Goal: Find specific page/section: Find specific page/section

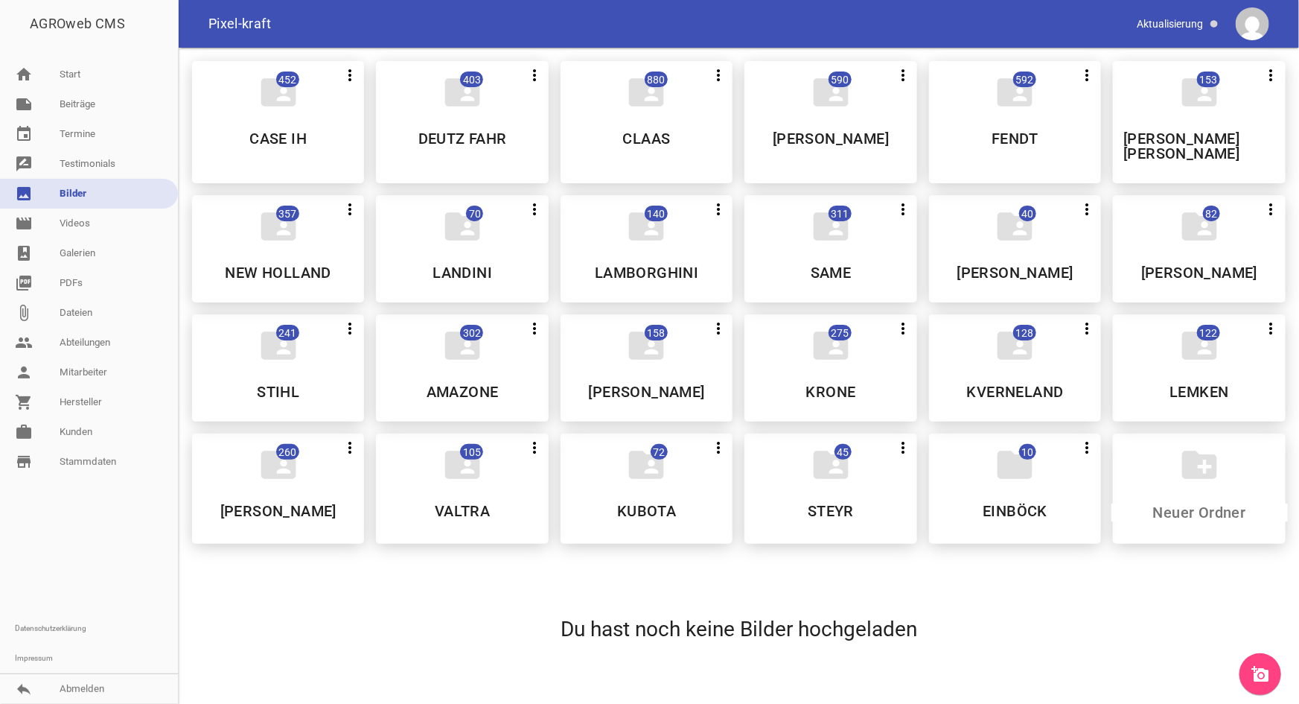
click at [82, 439] on link "work [PERSON_NAME]" at bounding box center [89, 432] width 178 height 30
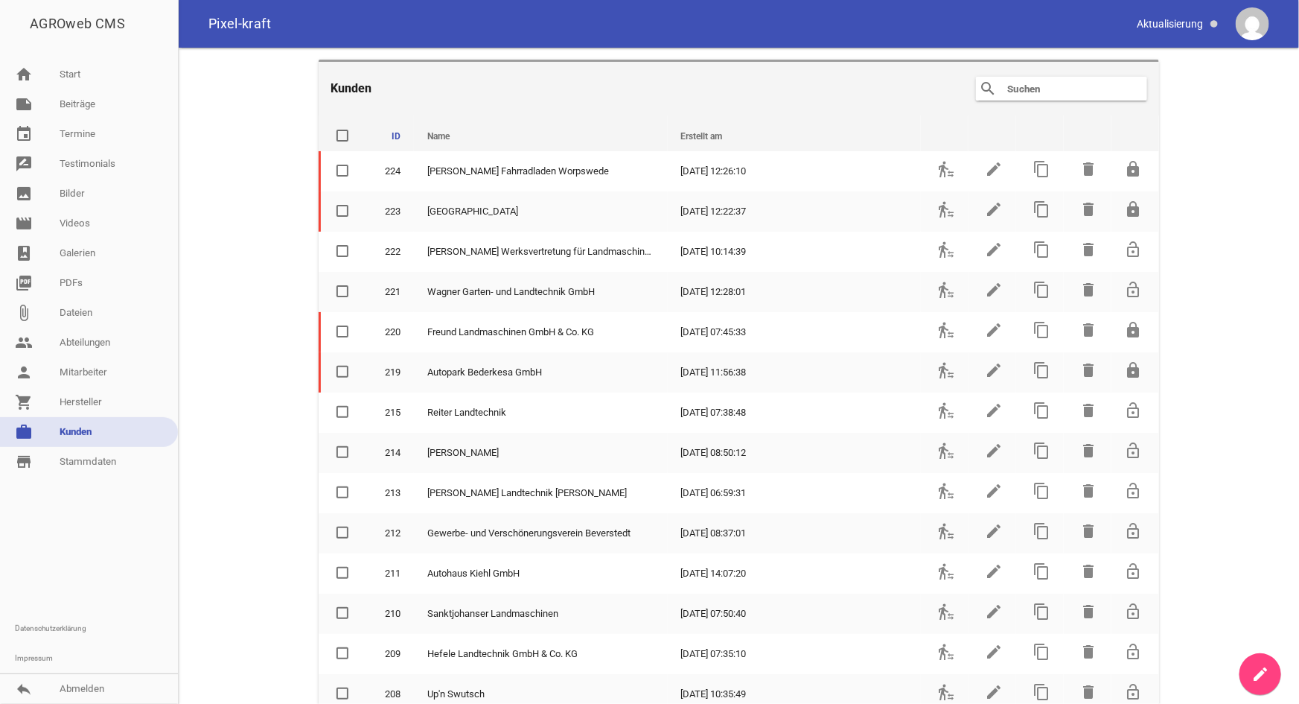
click at [1024, 90] on input "text" at bounding box center [1065, 89] width 119 height 18
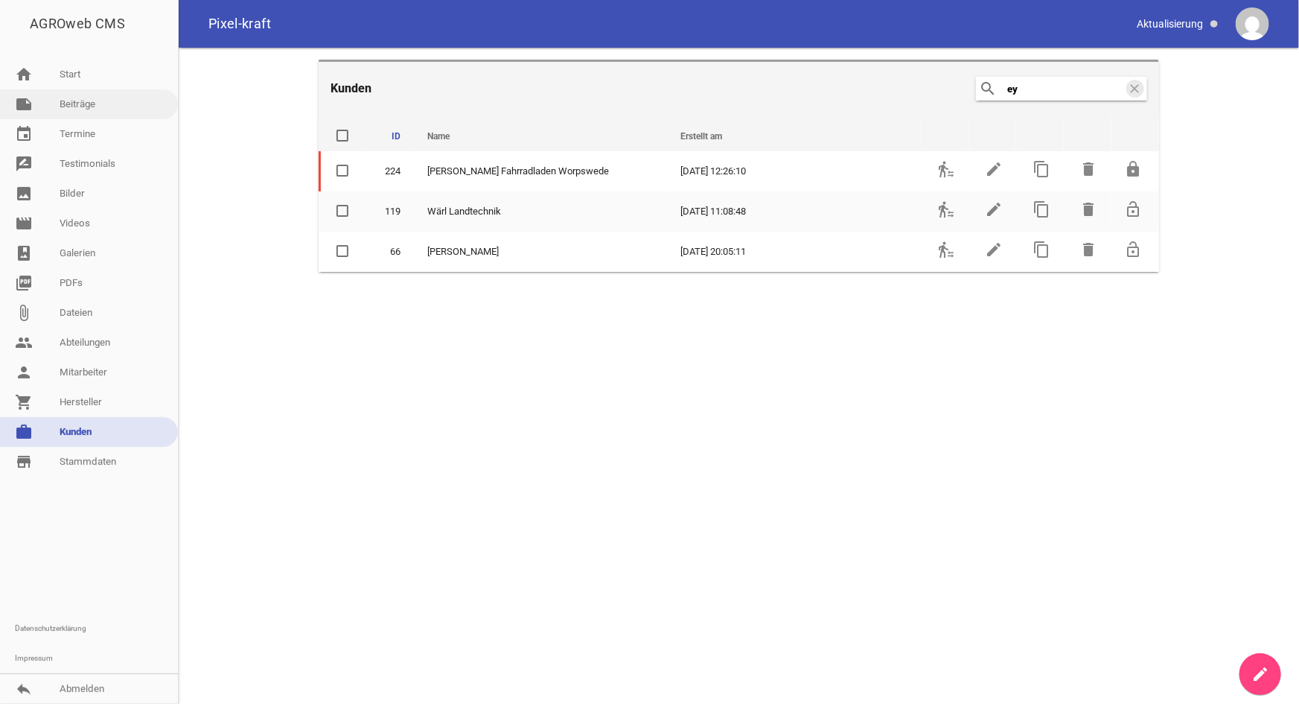
type input "ey"
click at [67, 115] on link "note Beiträge" at bounding box center [89, 104] width 178 height 30
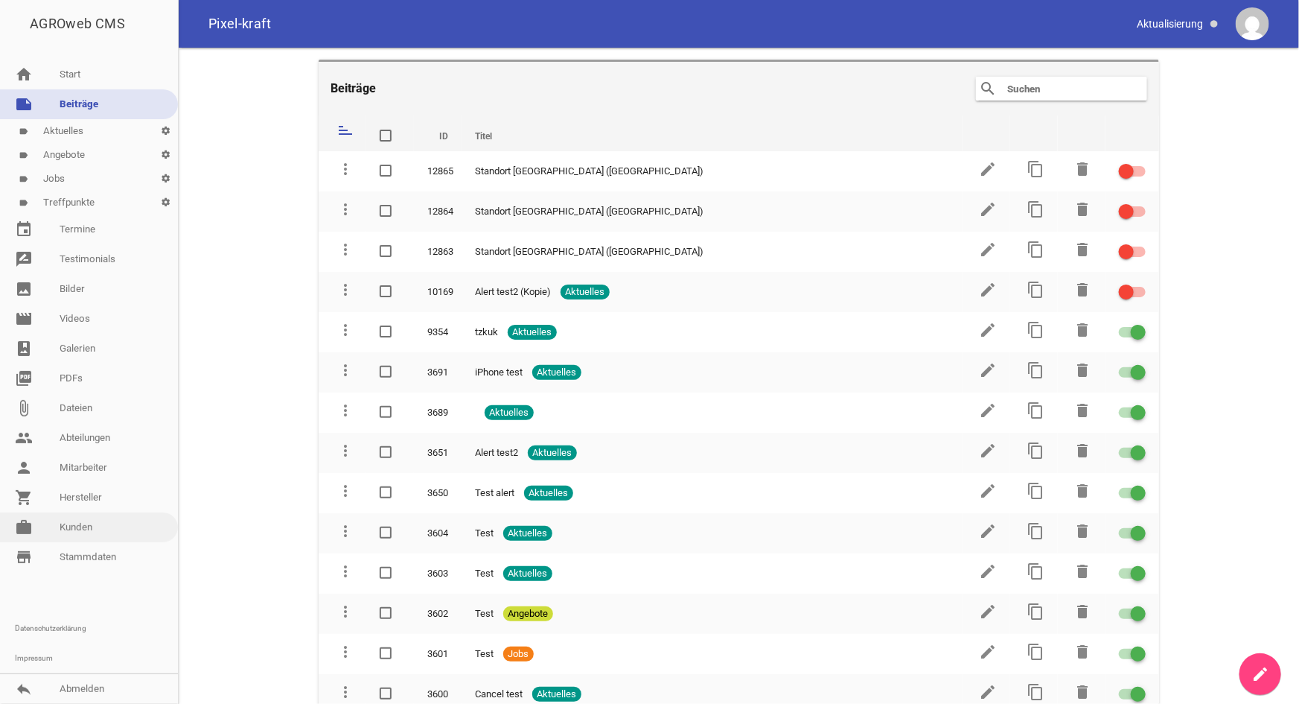
click at [80, 523] on link "work Kunden" at bounding box center [89, 527] width 178 height 30
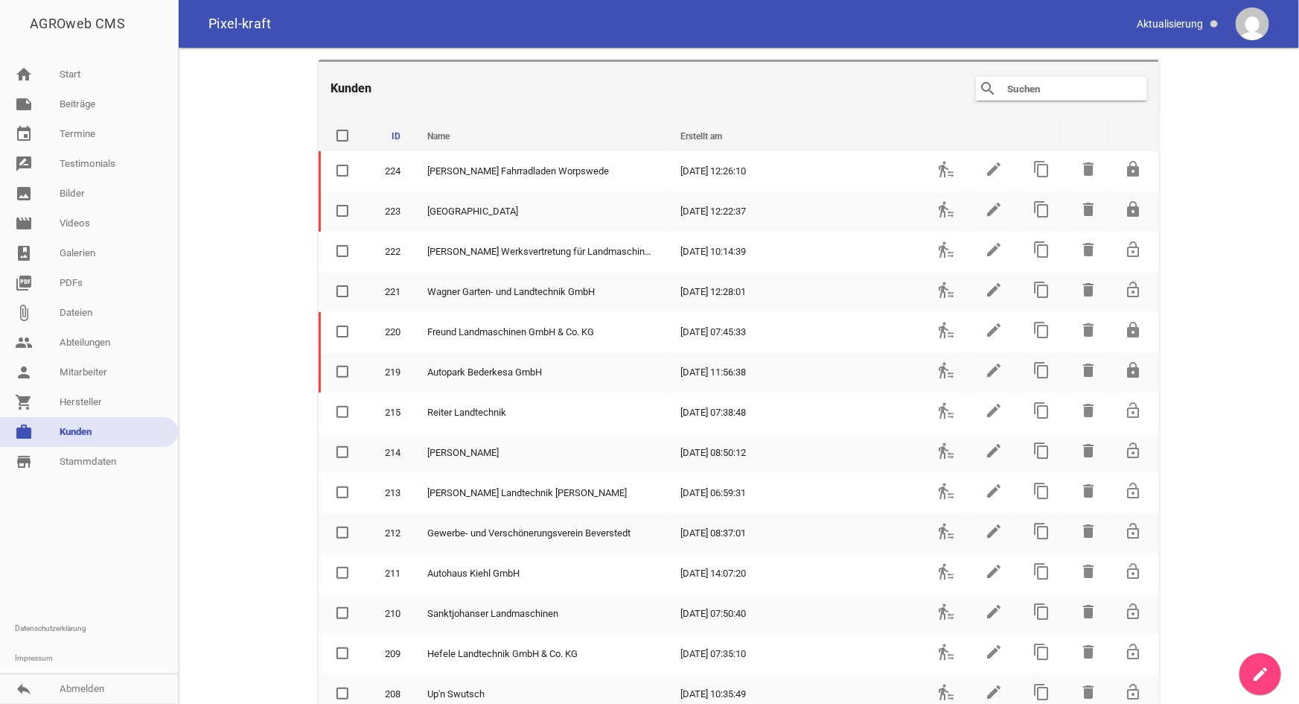
click at [1045, 86] on input "text" at bounding box center [1065, 89] width 119 height 18
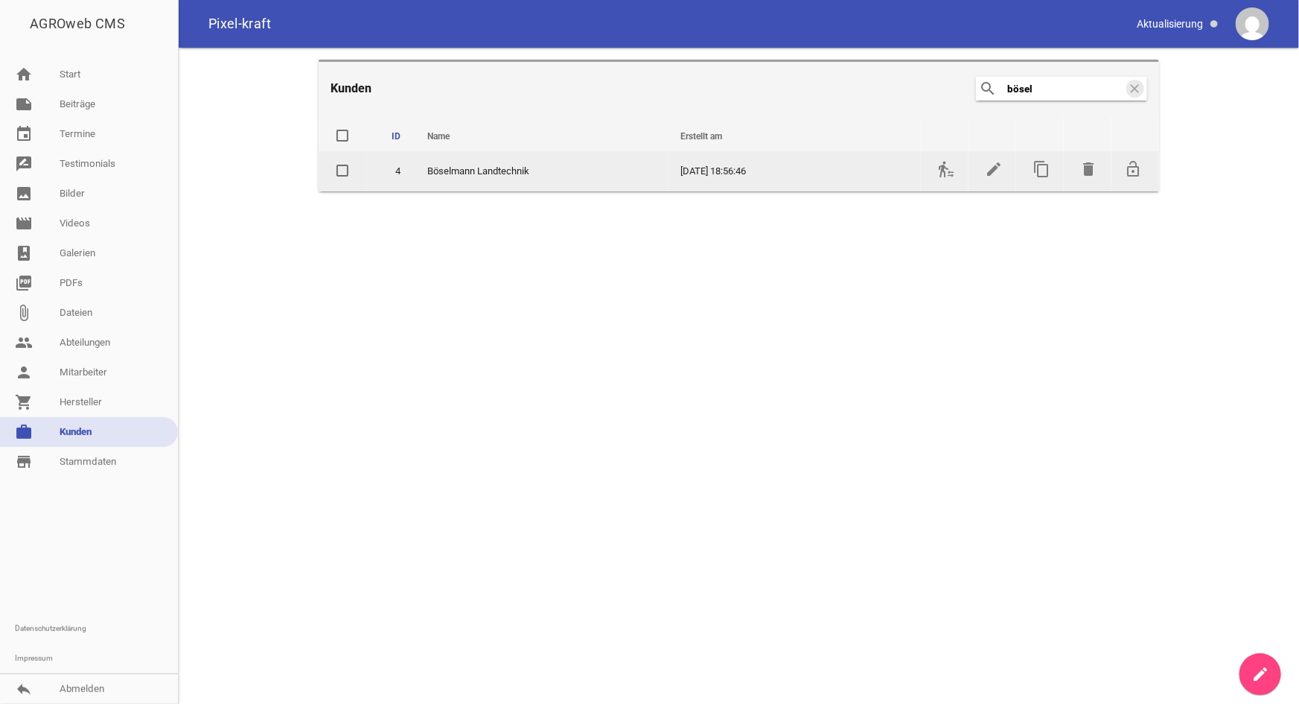
type input "bösel"
click at [932, 182] on td "transfer_within_a_station" at bounding box center [945, 171] width 48 height 40
click at [947, 174] on icon "transfer_within_a_station" at bounding box center [946, 169] width 18 height 18
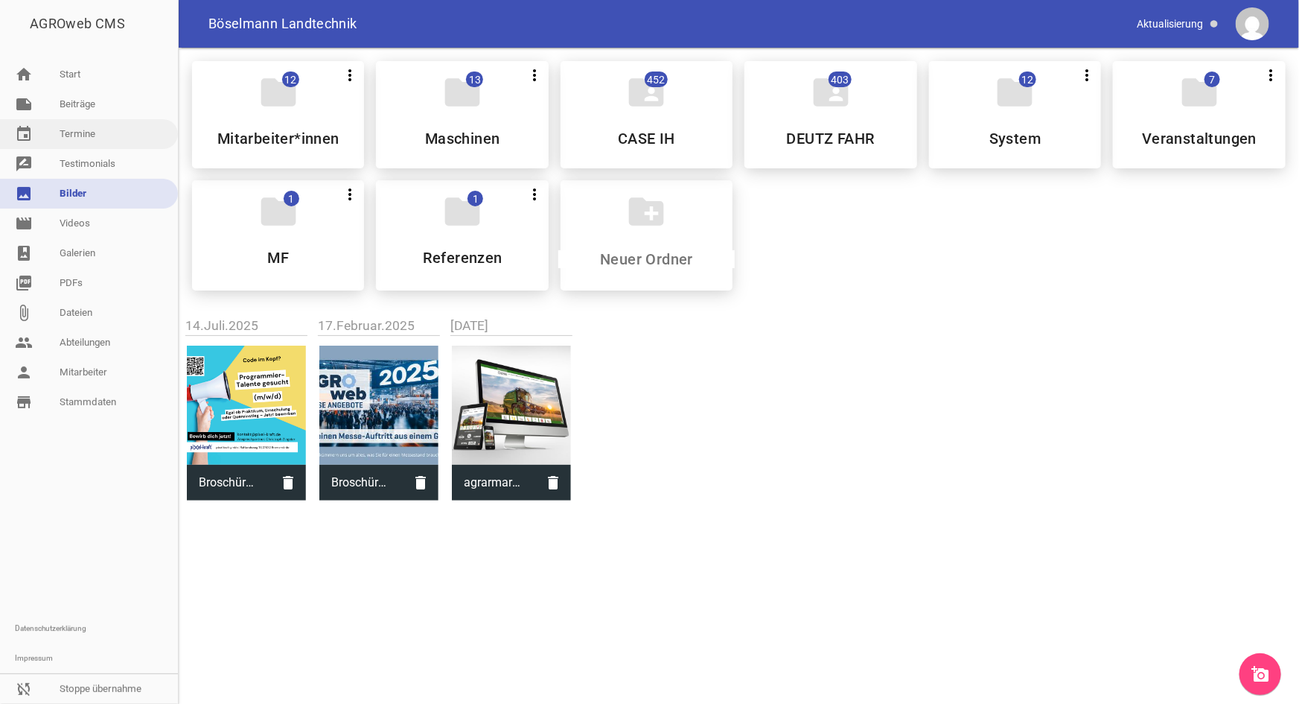
click at [89, 139] on link "event Termine" at bounding box center [89, 134] width 178 height 30
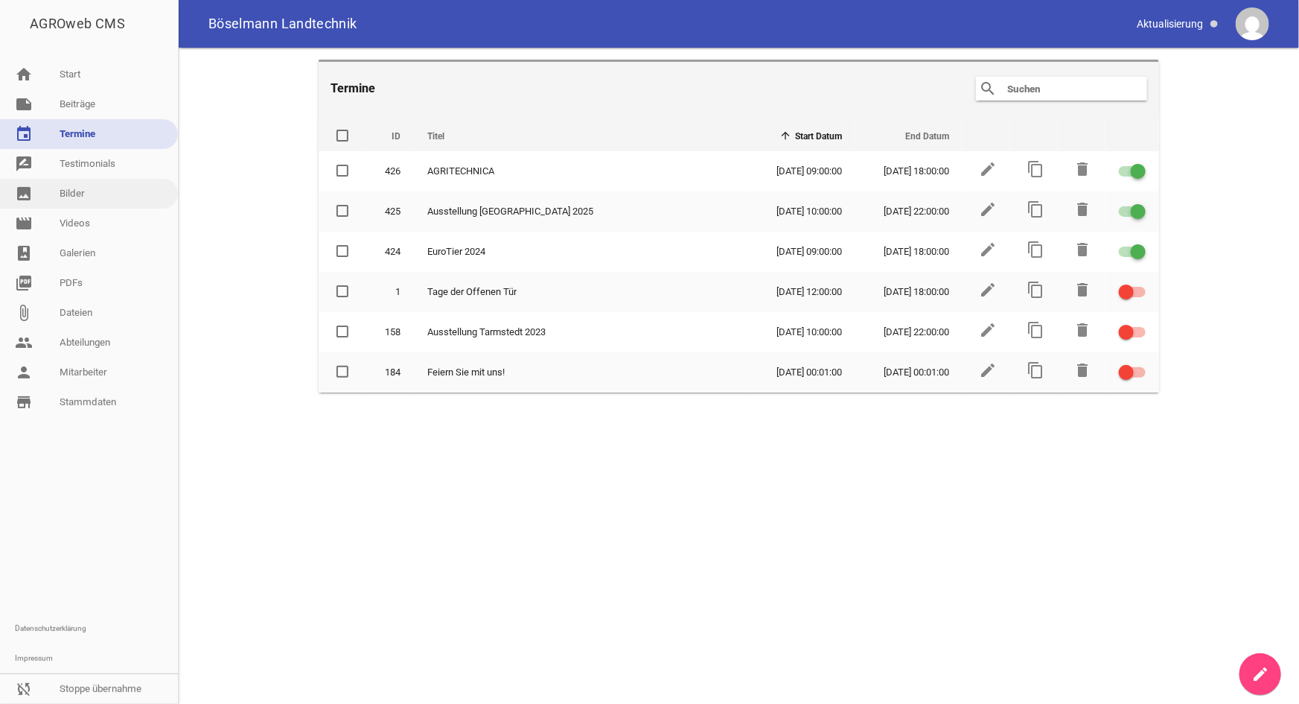
click at [83, 199] on link "image Bilder" at bounding box center [89, 194] width 178 height 30
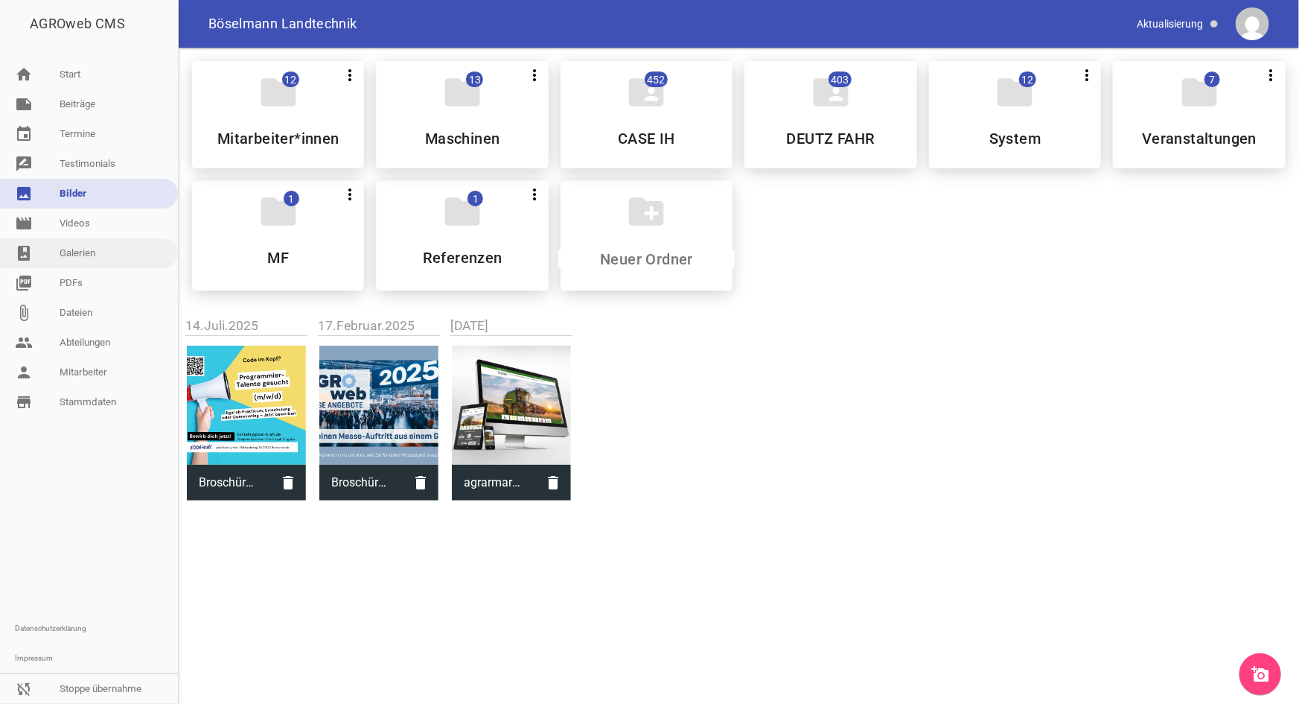
click at [78, 249] on link "photo_album Galerien" at bounding box center [89, 253] width 178 height 30
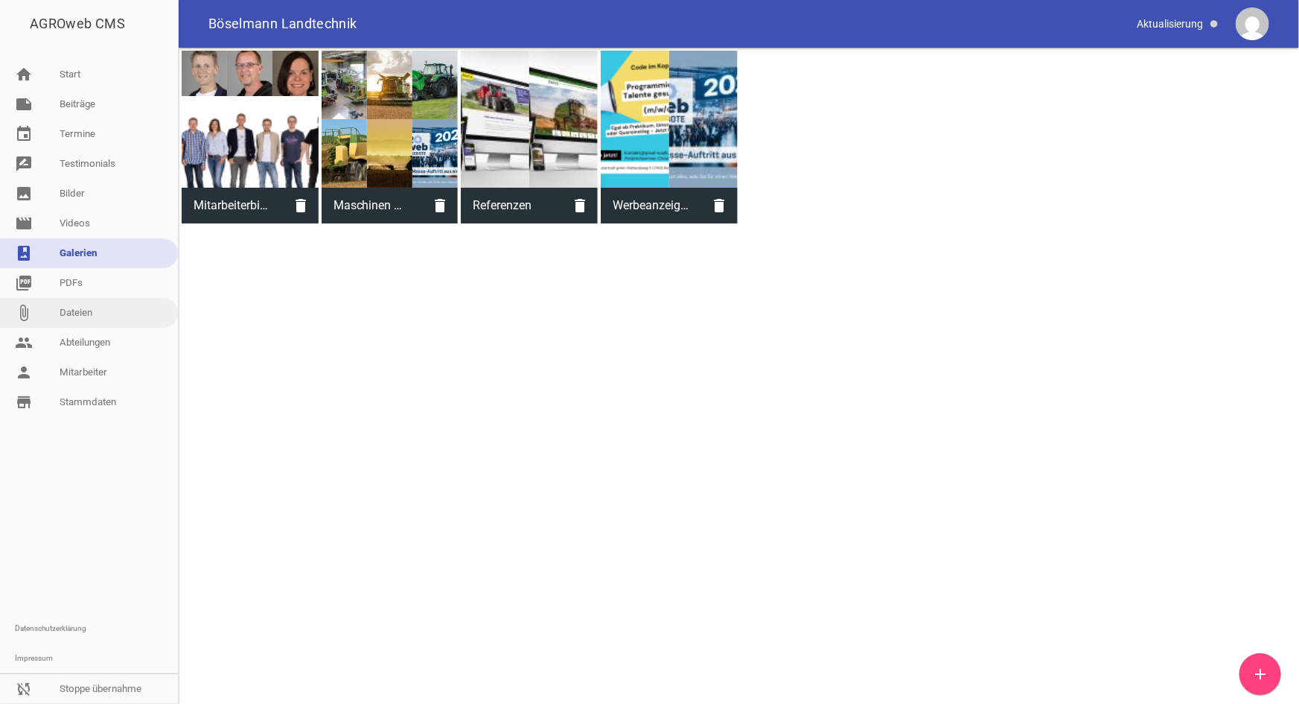
click at [83, 306] on link "attach_file Dateien" at bounding box center [89, 313] width 178 height 30
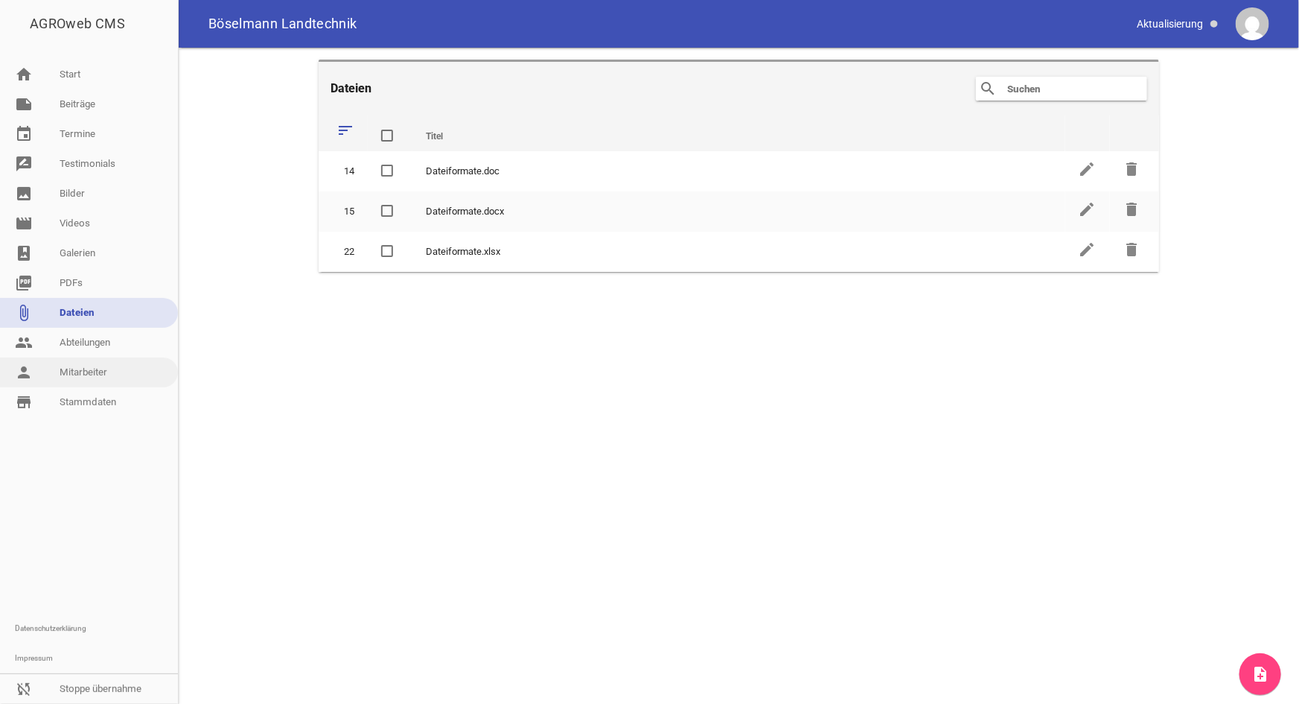
click at [84, 366] on link "person Mitarbeiter" at bounding box center [89, 372] width 178 height 30
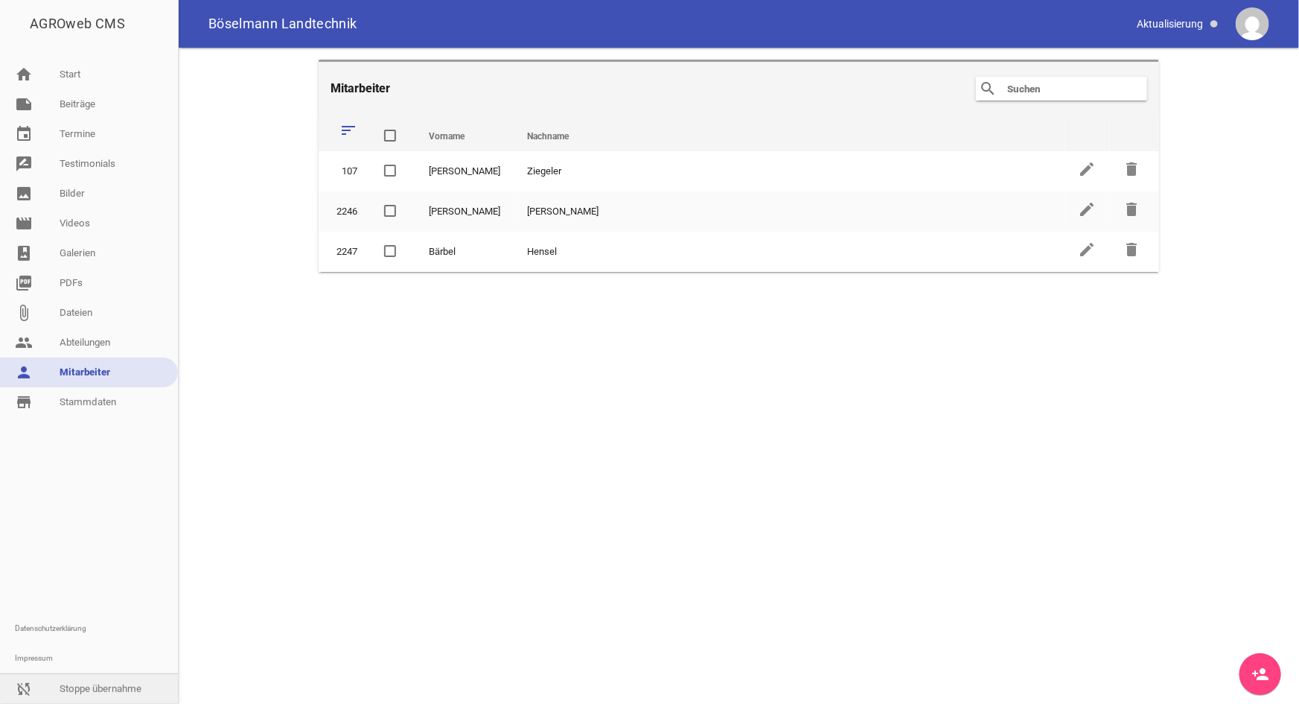
click at [100, 686] on link "sync_disabled Stoppe übernahme" at bounding box center [89, 689] width 178 height 30
